Goal: Navigation & Orientation: Find specific page/section

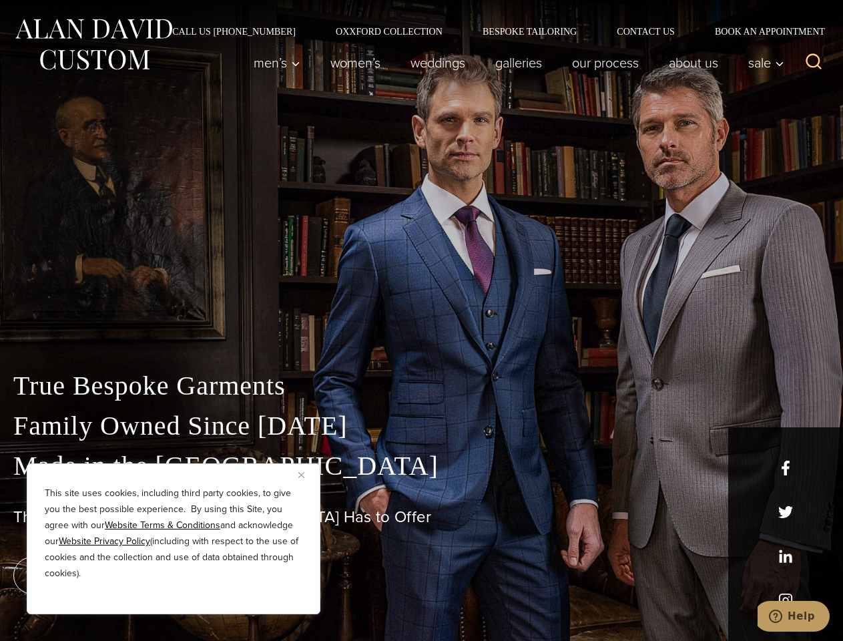
click at [421, 320] on div "True Bespoke Garments Family Owned Since [DATE] Made in [GEOGRAPHIC_DATA] The B…" at bounding box center [421, 470] width 843 height 342
click at [306, 475] on button "Close" at bounding box center [306, 475] width 16 height 16
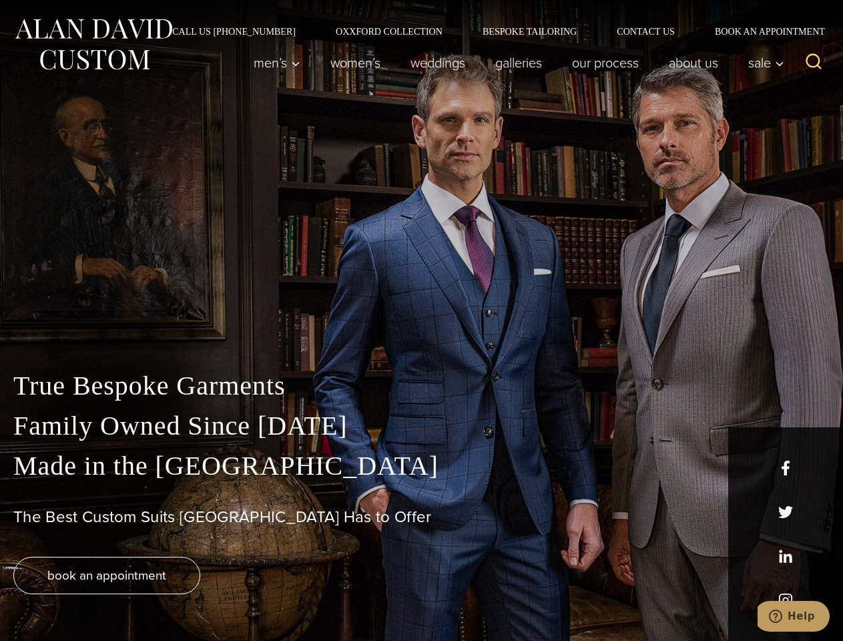
click at [174, 596] on div "True Bespoke Garments Family Owned Since [DATE] Made in [GEOGRAPHIC_DATA] The B…" at bounding box center [421, 503] width 843 height 275
click at [814, 63] on icon "Search" at bounding box center [814, 61] width 19 height 19
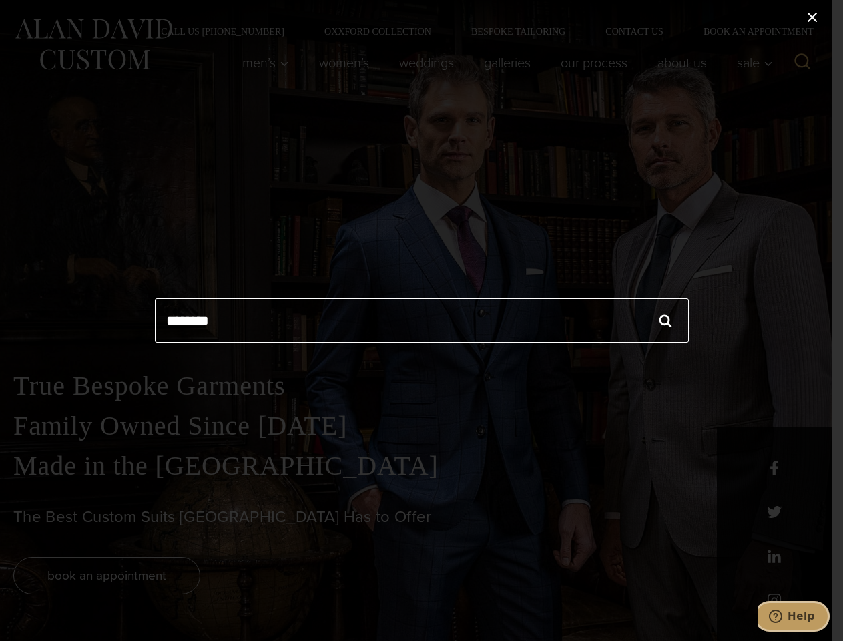
click at [783, 616] on icon "Help" at bounding box center [775, 616] width 13 height 13
